Goal: Ask a question

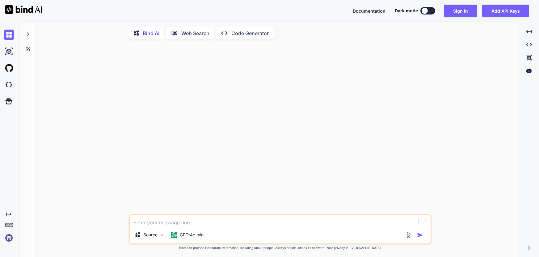
type textarea "x"
click at [159, 225] on textarea "To enrich screen reader interactions, please activate Accessibility in Grammarl…" at bounding box center [280, 221] width 301 height 11
type textarea "i"
type textarea "x"
type textarea "i"
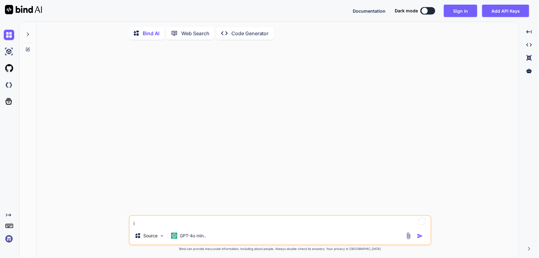
type textarea "x"
type textarea "i w"
type textarea "x"
type textarea "i wa"
type textarea "x"
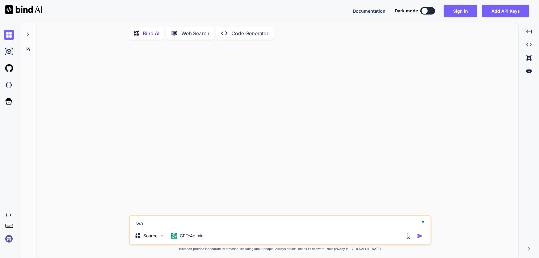
type textarea "i wan"
type textarea "x"
type textarea "i want"
type textarea "x"
type textarea "i want"
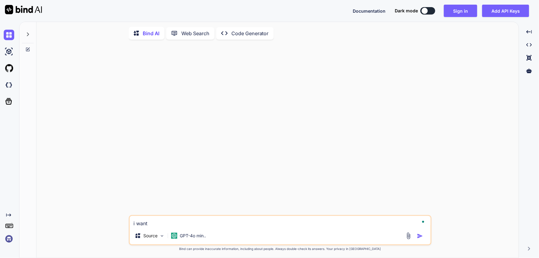
type textarea "x"
type textarea "i want t"
type textarea "x"
type textarea "i want to"
type textarea "x"
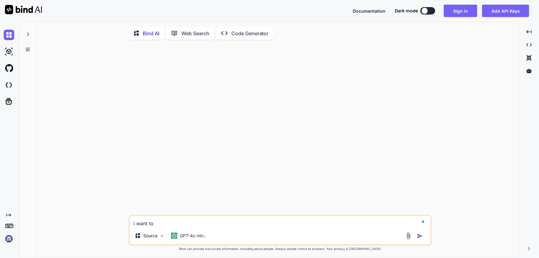
type textarea "i want to"
type textarea "x"
type textarea "i want to c"
type textarea "x"
type textarea "i want to cr"
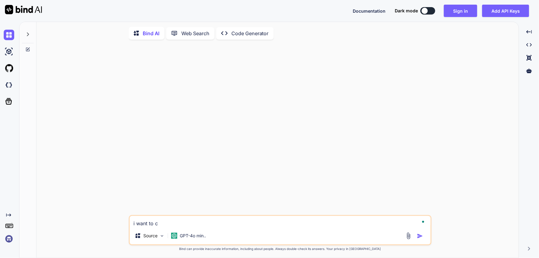
type textarea "x"
type textarea "i want to c"
type textarea "x"
type textarea "i want to"
type textarea "x"
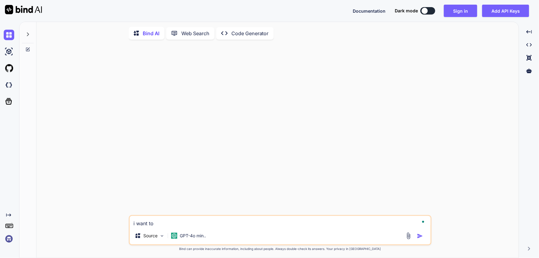
type textarea "i want to w"
type textarea "x"
type textarea "i want to wr"
type textarea "x"
type textarea "i want to wri"
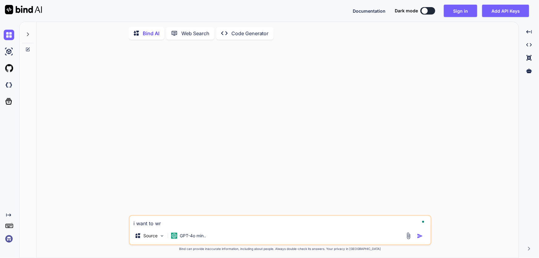
type textarea "x"
type textarea "i want to writ"
type textarea "x"
type textarea "i want to write"
type textarea "x"
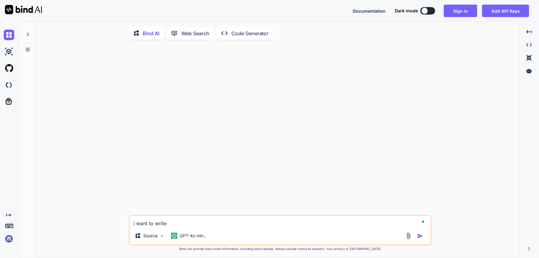
type textarea "i want to write"
type textarea "x"
type textarea "i want to write a"
type textarea "x"
type textarea "i want to write a"
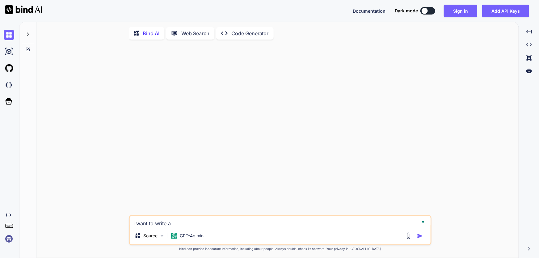
type textarea "x"
type textarea "i want to write a m"
type textarea "x"
type textarea "i want to write a ma"
type textarea "x"
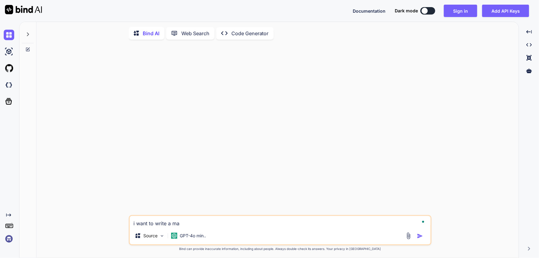
type textarea "i want to write a mai"
type textarea "x"
type textarea "i want to write a mail"
type textarea "x"
type textarea "i want to write a mail"
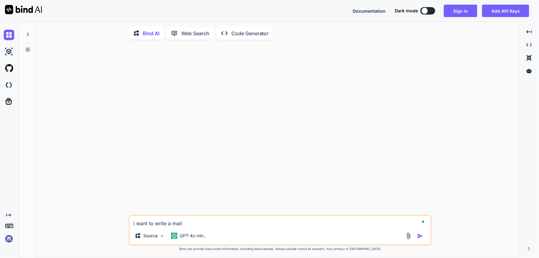
type textarea "x"
type textarea "i want to write a mail t"
type textarea "x"
type textarea "i want to write a mail to"
type textarea "x"
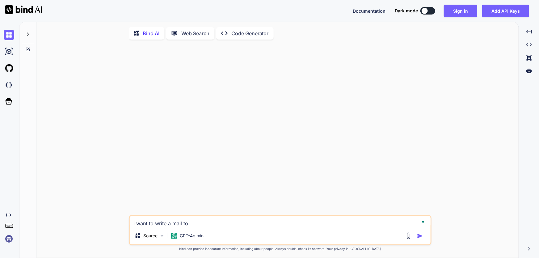
type textarea "i want to write a mail to"
type textarea "x"
type textarea "i want to write a mail to c"
type textarea "x"
type textarea "i want to write a mail to cl"
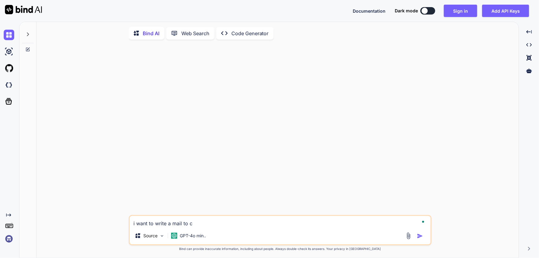
type textarea "x"
type textarea "i want to write a mail to cli"
type textarea "x"
type textarea "i want to write a mail to clie"
type textarea "x"
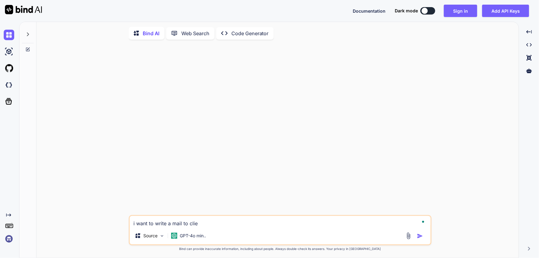
type textarea "i want to write a mail to clien"
type textarea "x"
type textarea "i want to write a mail to client"
type textarea "x"
type textarea "i want to write a mail to client"
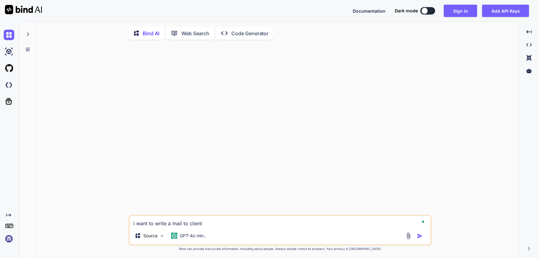
type textarea "x"
type textarea "i want to write a mail to client t"
type textarea "x"
type textarea "i want to write a mail to client th"
type textarea "x"
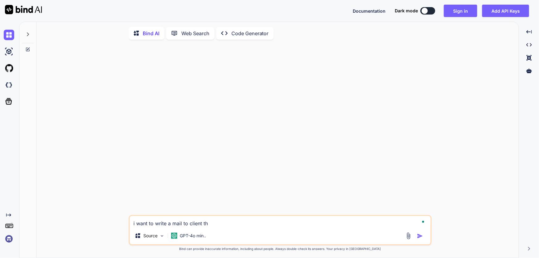
type textarea "i want to write a mail to client t"
type textarea "x"
type textarea "i want to write a mail to client"
type textarea "x"
type textarea "i want to write a mail to client t"
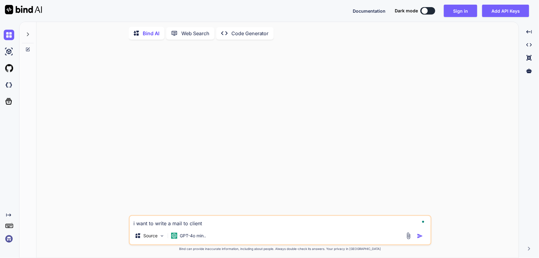
type textarea "x"
type textarea "i want to write a mail to client to"
type textarea "x"
type textarea "i want to write a mail to client to"
type textarea "x"
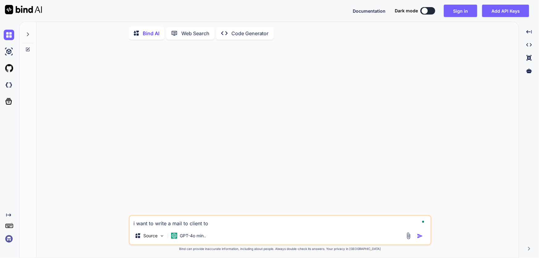
type textarea "i want to write a mail to client to a"
type textarea "x"
type textarea "i want to write a mail to client to as"
type textarea "x"
type textarea "i want to write a mail to client to ask"
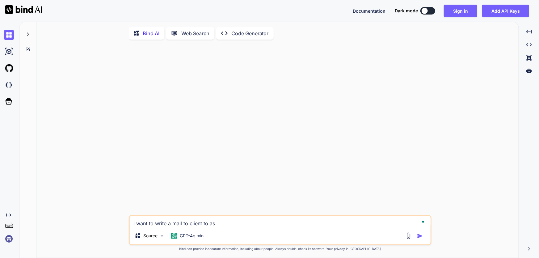
type textarea "x"
type textarea "i want to write a mail to client to aski"
type textarea "x"
type textarea "i want to write a mail to client to ask"
type textarea "x"
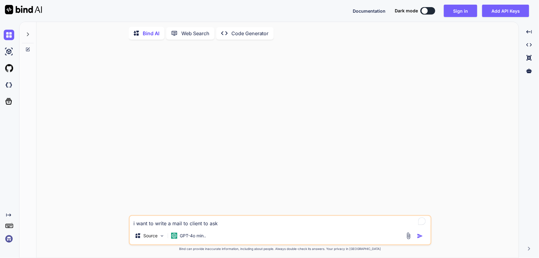
type textarea "i want to write a mail to client to ask"
type textarea "x"
type textarea "i want to write a mail to client to ask t"
type textarea "x"
type textarea "i want to write a mail to client to ask th"
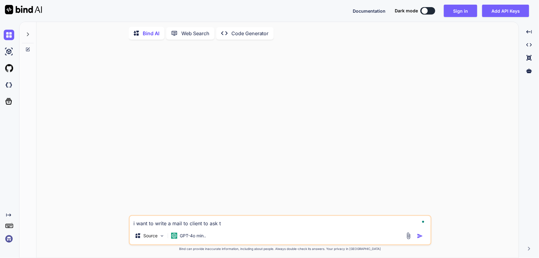
type textarea "x"
type textarea "i want to write a mail to client to ask tha"
type textarea "x"
type textarea "i want to write a mail to client to ask that"
type textarea "x"
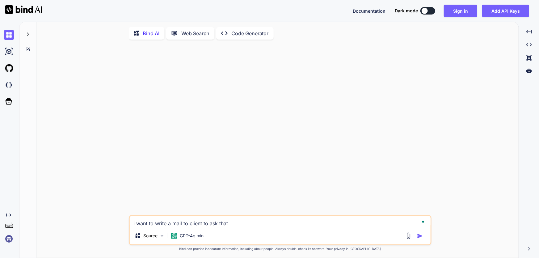
type textarea "i want to write a mail to client to ask that"
type textarea "x"
type textarea "i want to write a mail to client to ask that i"
type textarea "x"
type textarea "i want to write a mail to client to ask that if"
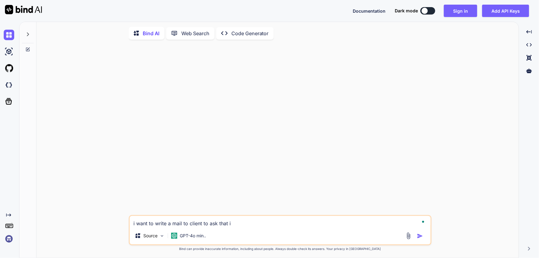
type textarea "x"
type textarea "i want to write a mail to client to ask that if"
type textarea "x"
type textarea "i want to write a mail to client to ask that if y"
type textarea "x"
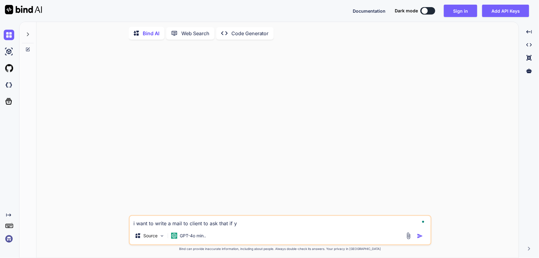
type textarea "i want to write a mail to client to ask that if yo"
type textarea "x"
type textarea "i want to write a mail to client to ask that if you"
type textarea "x"
type textarea "i want to write a mail to client to ask that if you"
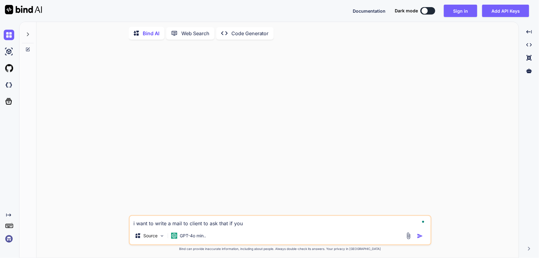
type textarea "x"
type textarea "i want to write a mail to client to ask that if you w"
type textarea "x"
type textarea "i want to write a mail to client to ask that if you wa"
type textarea "x"
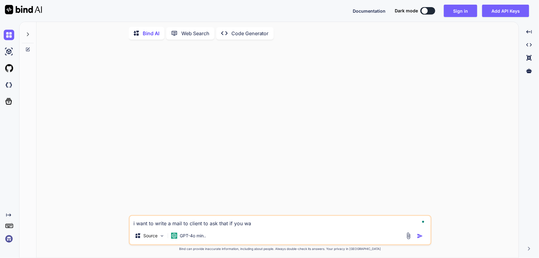
type textarea "i want to write a mail to client to ask that if you wan"
type textarea "x"
type textarea "i want to write a mail to client to ask that if you want"
type textarea "x"
type textarea "i want to write a mail to client to ask that if you want"
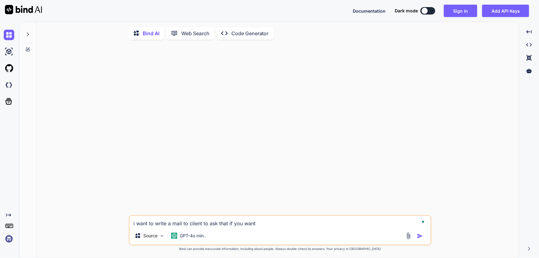
type textarea "x"
type textarea "i want to write a mail to client to ask that if you want u"
type textarea "x"
type textarea "i want to write a mail to client to ask that if you want us"
type textarea "x"
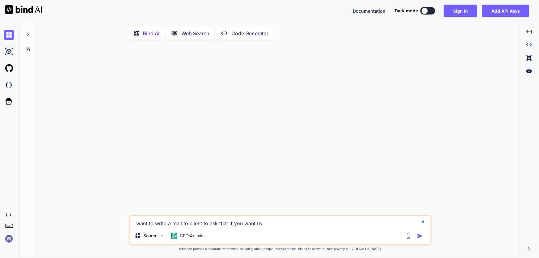
type textarea "i want to write a mail to client to ask that if you want us"
type textarea "x"
type textarea "i want to write a mail to client to ask that if you want us t"
type textarea "x"
type textarea "i want to write a mail to client to ask that if you want us to"
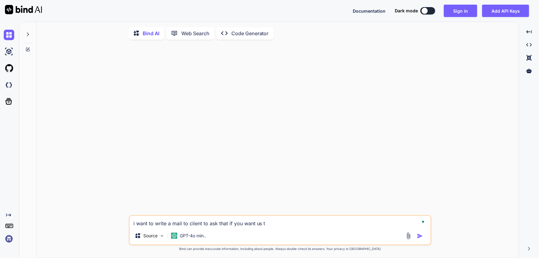
type textarea "x"
type textarea "i want to write a mail to client to ask that if you want us to"
type textarea "x"
type textarea "i want to write a mail to client to ask that if you want us to r"
type textarea "x"
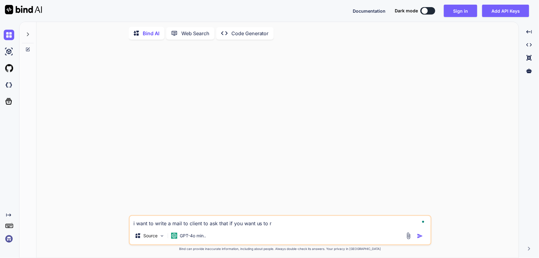
type textarea "i want to write a mail to client to ask that if you want us to re"
type textarea "x"
type textarea "i want to write a mail to client to ask that if you want us to rem"
type textarea "x"
type textarea "i want to write a mail to client to ask that if you want us to remo"
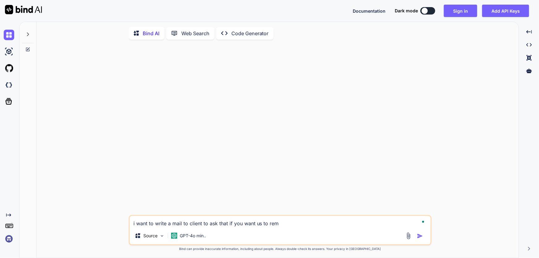
type textarea "x"
type textarea "i want to write a mail to client to ask that if you want us to remov"
type textarea "x"
type textarea "i want to write a mail to client to ask that if you want us to remove"
type textarea "x"
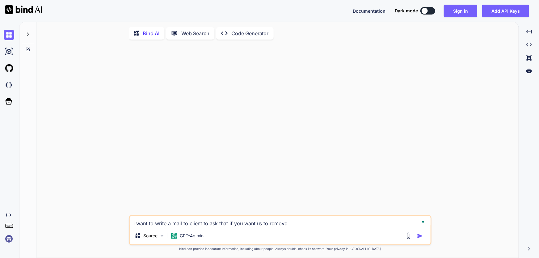
type textarea "i want to write a mail to client to ask that if you want us to remove"
type textarea "x"
type textarea "i want to write a mail to client to ask that if you want us to remove t"
type textarea "x"
type textarea "i want to write a mail to client to ask that if you want us to remove th"
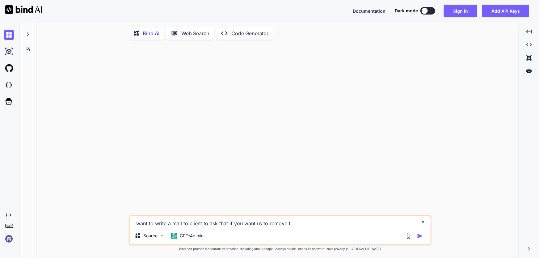
type textarea "x"
type textarea "i want to write a mail to client to ask that if you want us to remove the"
type textarea "x"
type textarea "i want to write a mail to client to ask that if you want us to remove the"
type textarea "x"
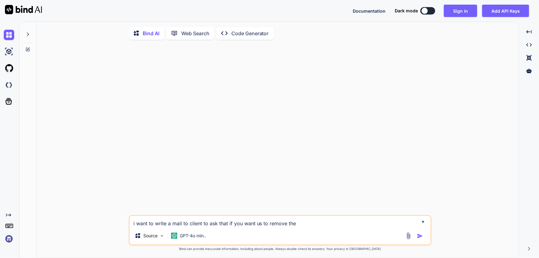
type textarea "i want to write a mail to client to ask that if you want us to remove the r"
type textarea "x"
type textarea "i want to write a mail to client to ask that if you want us to remove the re"
type textarea "x"
type textarea "i want to write a mail to client to ask that if you want us to remove the red"
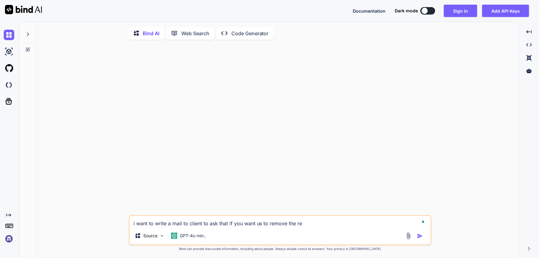
type textarea "x"
type textarea "i want to write a mail to client to ask that if you want us to remove the red"
type textarea "x"
type textarea "i want to write a mail to client to ask that if you want us to remove the red r"
type textarea "x"
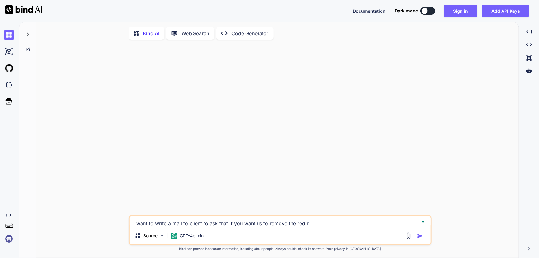
type textarea "i want to write a mail to client to ask that if you want us to remove the red ro"
type textarea "x"
type textarea "i want to write a mail to client to ask that if you want us to remove the red r…"
type textarea "x"
type textarea "i want to write a mail to client to ask that if you want us to remove the red r…"
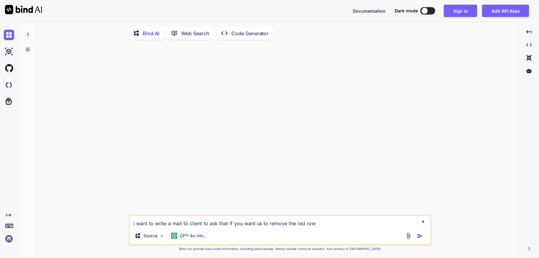
type textarea "x"
type textarea "i want to write a mail to client to ask that if you want us to remove the red r…"
type textarea "x"
type textarea "i want to write a mail to client to ask that if you want us to remove the red ro"
type textarea "x"
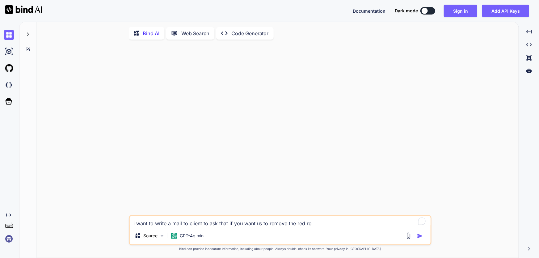
type textarea "i want to write a mail to client to ask that if you want us to remove the red r…"
type textarea "x"
type textarea "i want to write a mail to client to ask that if you want us to remove the red r…"
type textarea "x"
type textarea "i want to write a mail to client to ask that if you want us to remove the red r…"
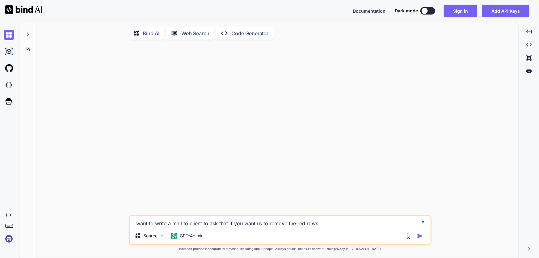
type textarea "x"
type textarea "i want to write a mail to client to ask that if you want us to remove the red r…"
type textarea "x"
type textarea "i want to write a mail to client to ask that if you want us to remove the red r…"
type textarea "x"
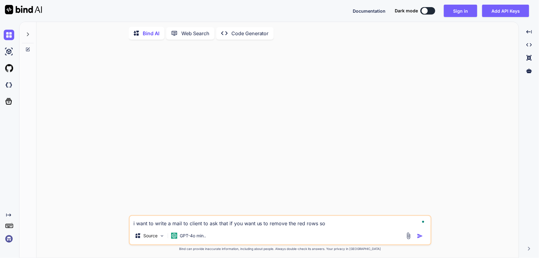
type textarea "i want to write a mail to client to ask that if you want us to remove the red r…"
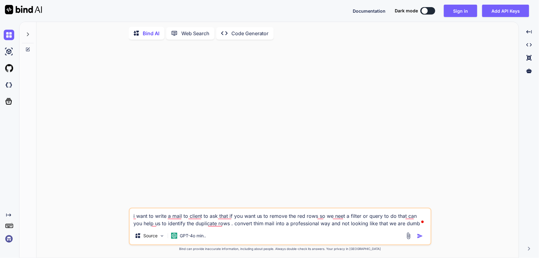
click at [421, 238] on img "button" at bounding box center [420, 236] width 6 height 6
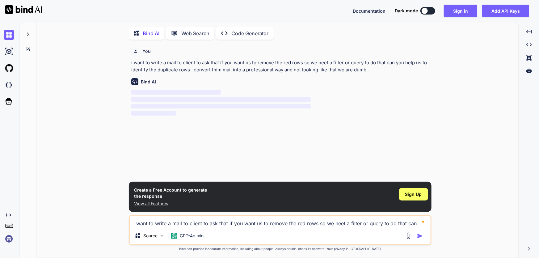
scroll to position [2, 0]
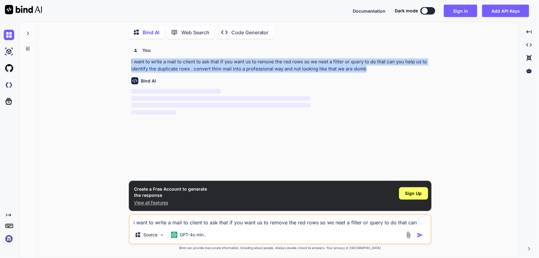
drag, startPoint x: 366, startPoint y: 69, endPoint x: 125, endPoint y: 60, distance: 241.5
click at [125, 60] on div "You i want to write a mail to client to ask that if you want us to remove the r…" at bounding box center [279, 151] width 477 height 214
copy p "i want to write a mail to client to ask that if you want us to remove the red r…"
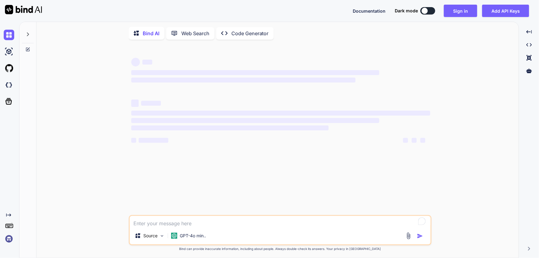
click at [430, 12] on button at bounding box center [427, 10] width 15 height 7
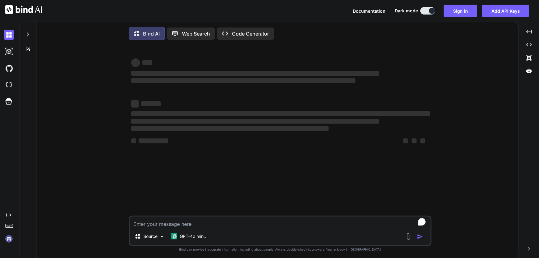
type textarea "x"
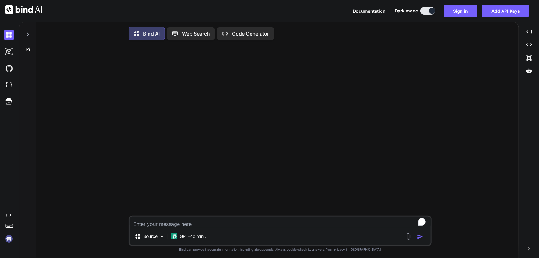
click at [410, 77] on div at bounding box center [280, 130] width 301 height 170
click at [220, 222] on textarea "To enrich screen reader interactions, please activate Accessibility in Grammarl…" at bounding box center [280, 221] width 301 height 11
paste textarea "i want to write a mail to client to ask that if you want us to remove the red r…"
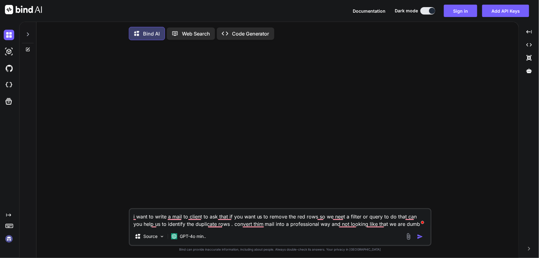
type textarea "i want to write a mail to client to ask that if you want us to remove the red r…"
click at [420, 236] on img "button" at bounding box center [420, 236] width 6 height 6
